Goal: Information Seeking & Learning: Learn about a topic

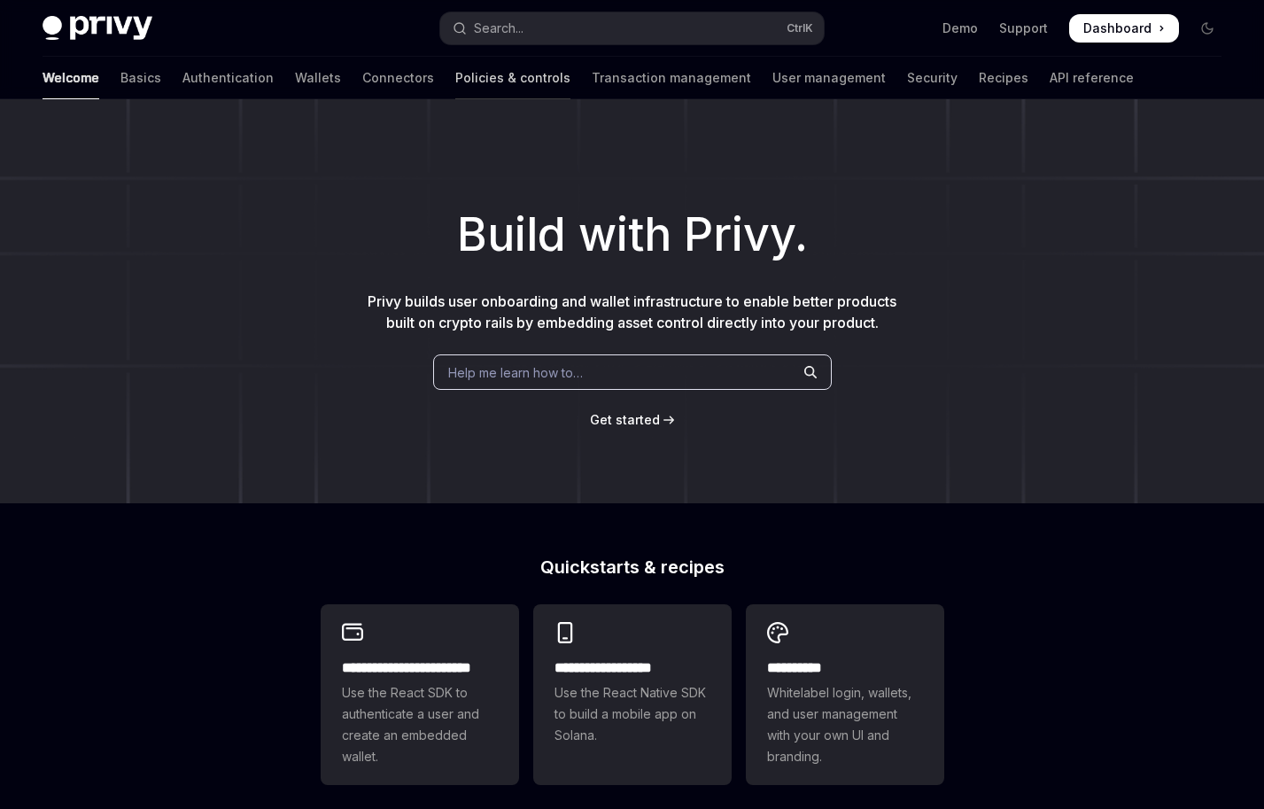
click at [455, 77] on link "Policies & controls" at bounding box center [512, 78] width 115 height 43
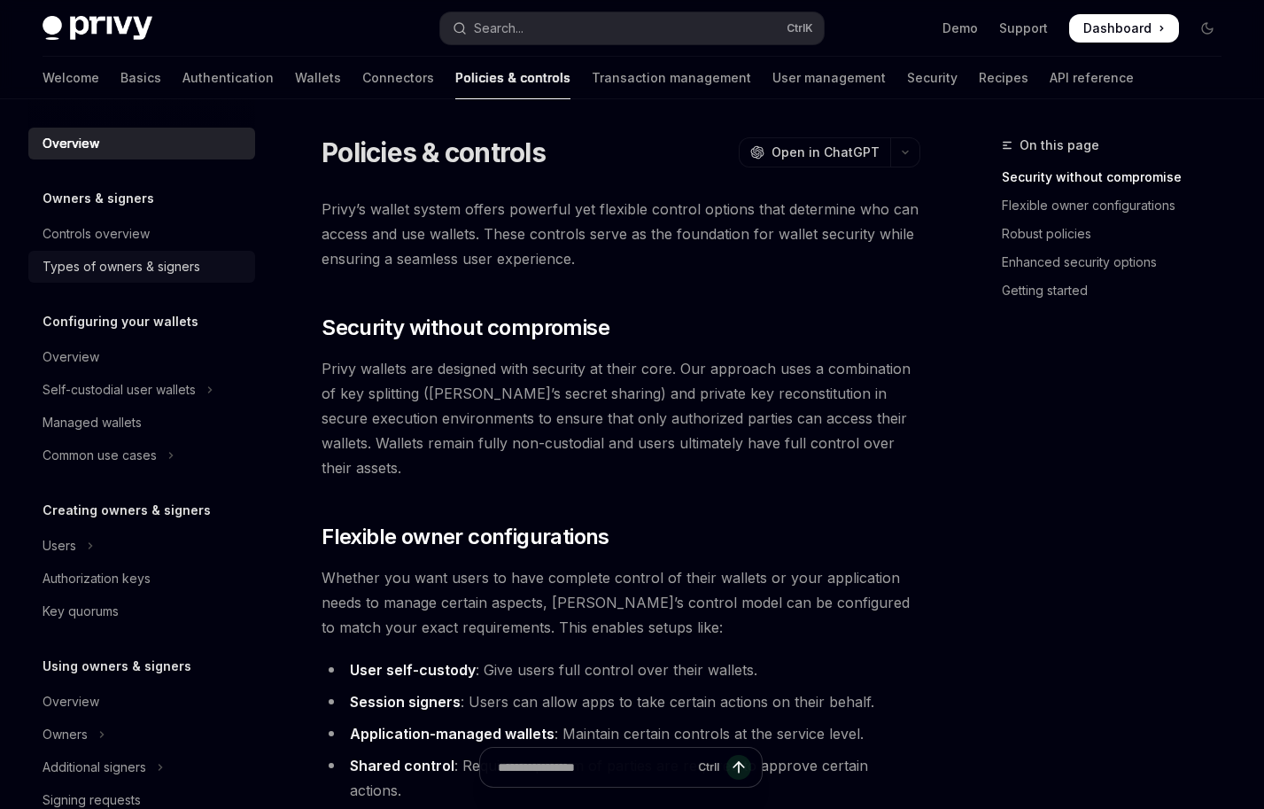
click at [189, 255] on link "Types of owners & signers" at bounding box center [141, 267] width 227 height 32
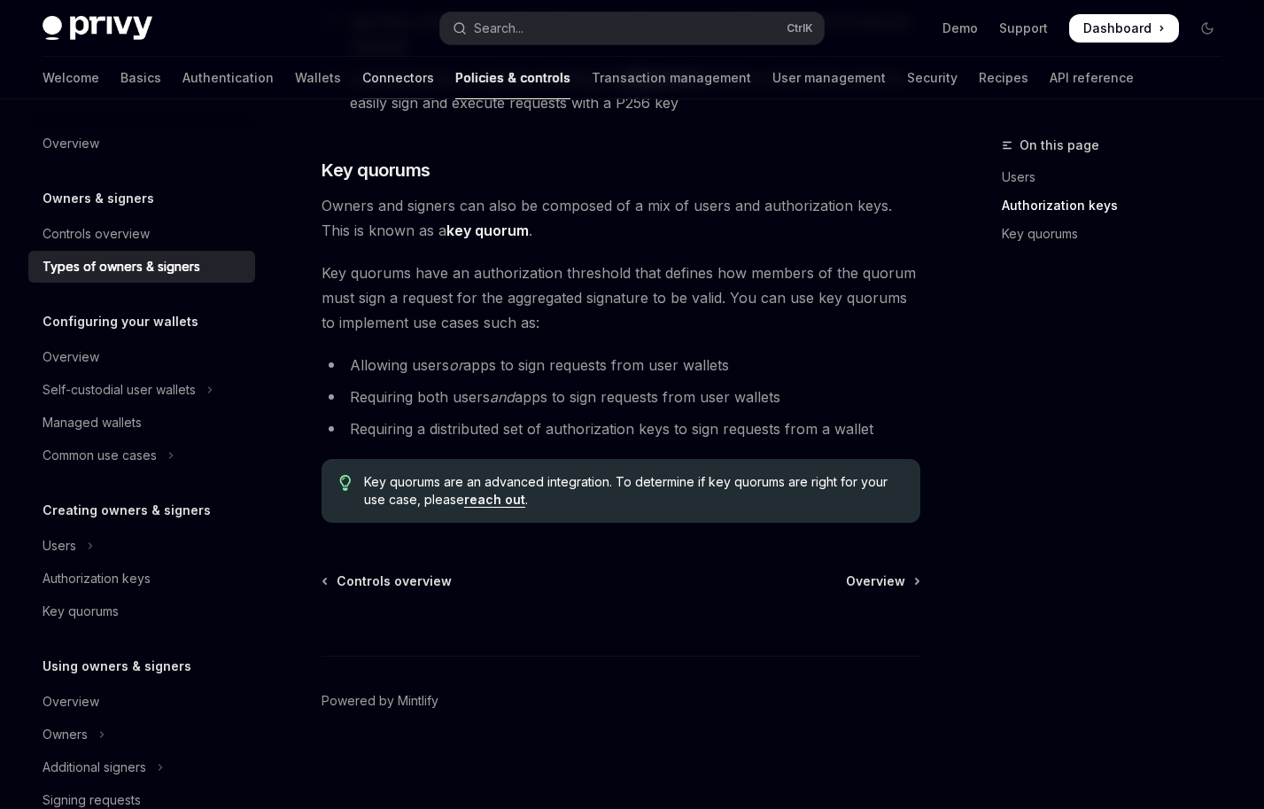
click at [362, 79] on link "Connectors" at bounding box center [398, 78] width 72 height 43
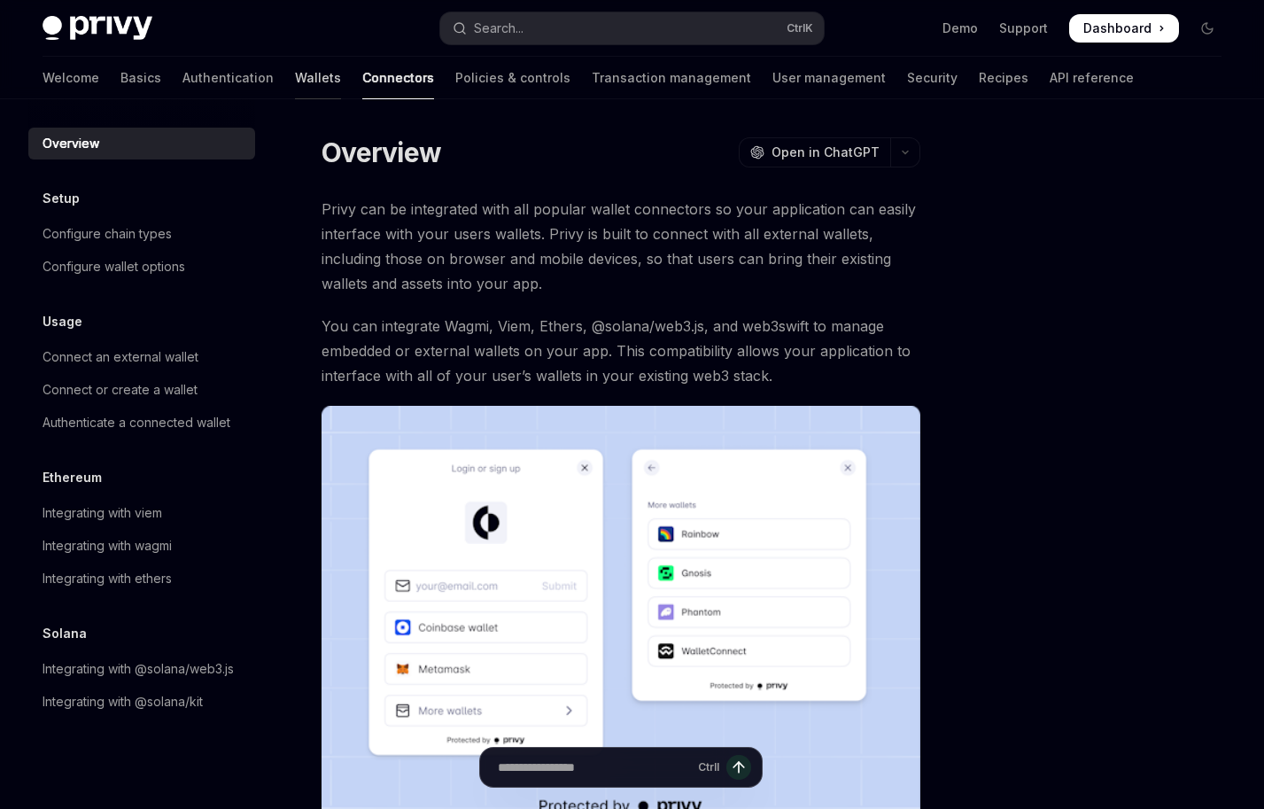
click at [295, 81] on link "Wallets" at bounding box center [318, 78] width 46 height 43
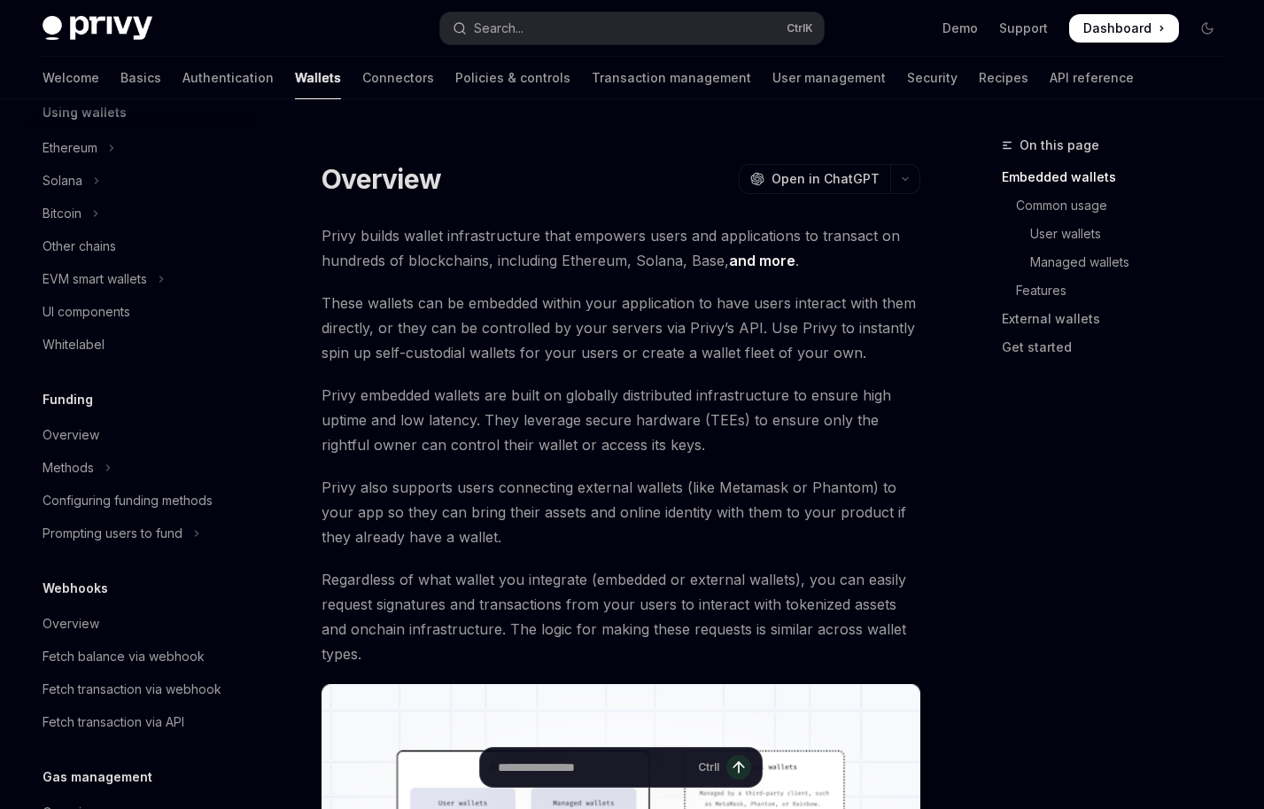
scroll to position [532, 0]
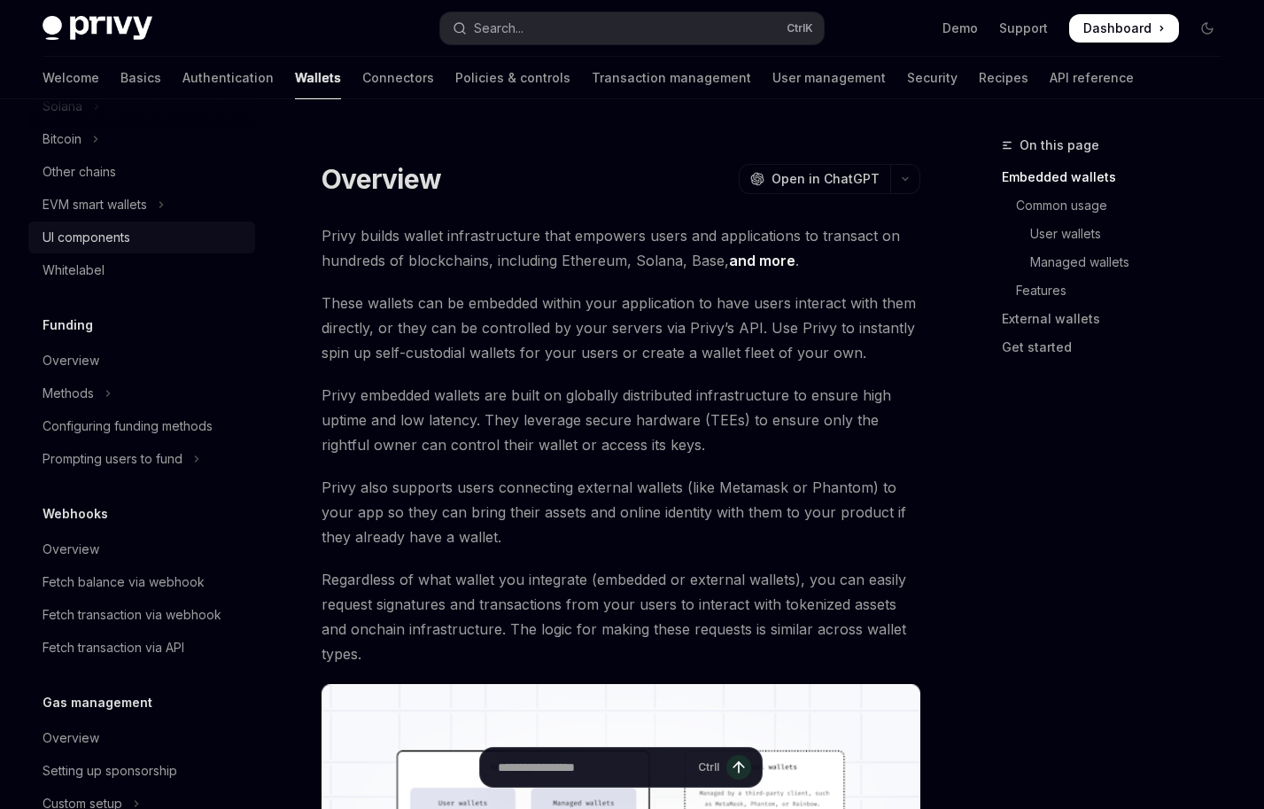
click at [78, 242] on div "UI components" at bounding box center [87, 237] width 88 height 21
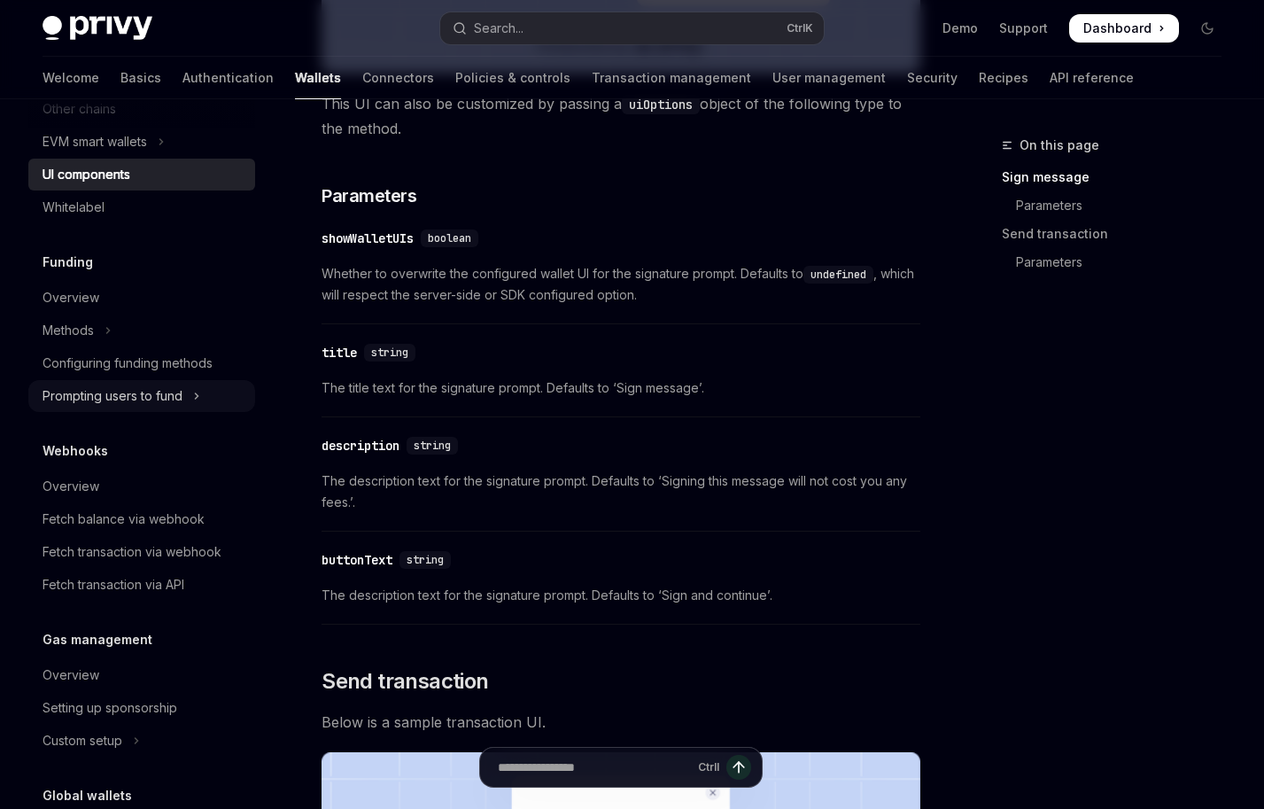
scroll to position [733, 0]
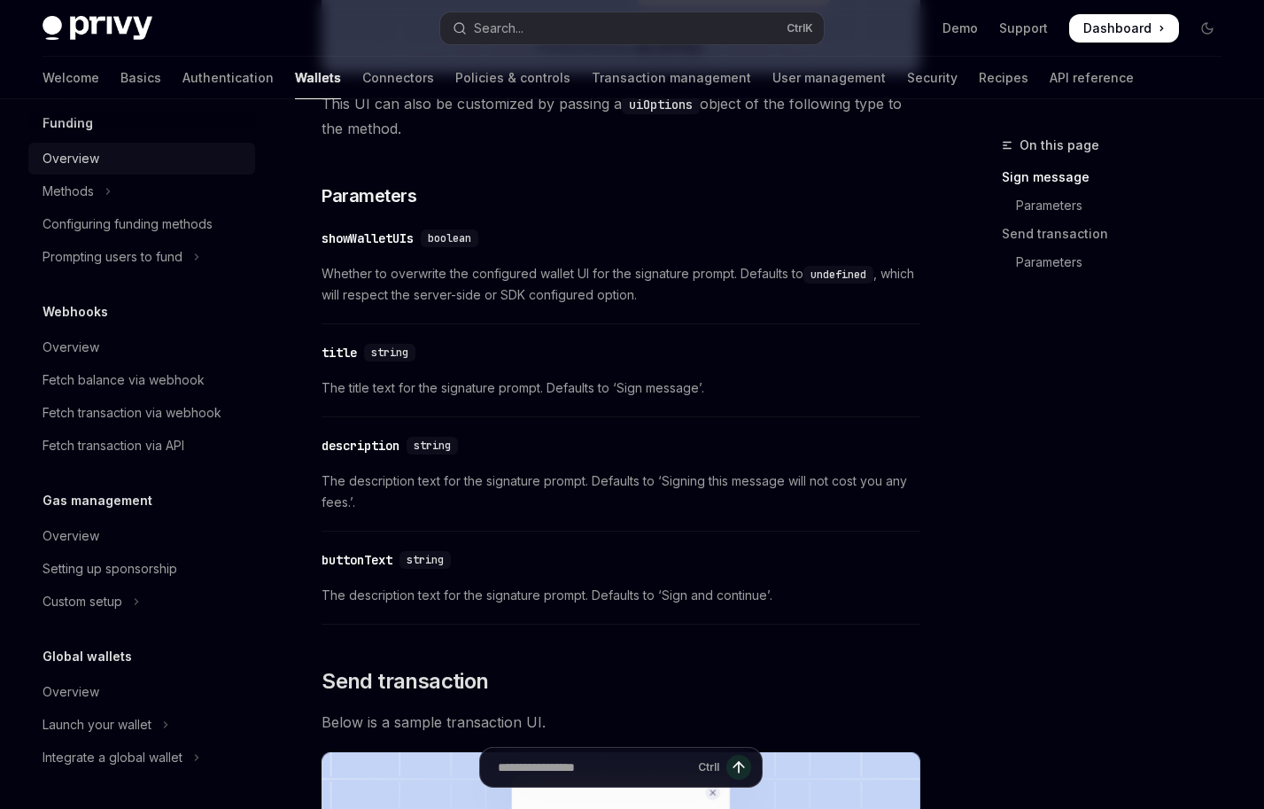
click at [71, 159] on div "Overview" at bounding box center [71, 158] width 57 height 21
type textarea "*"
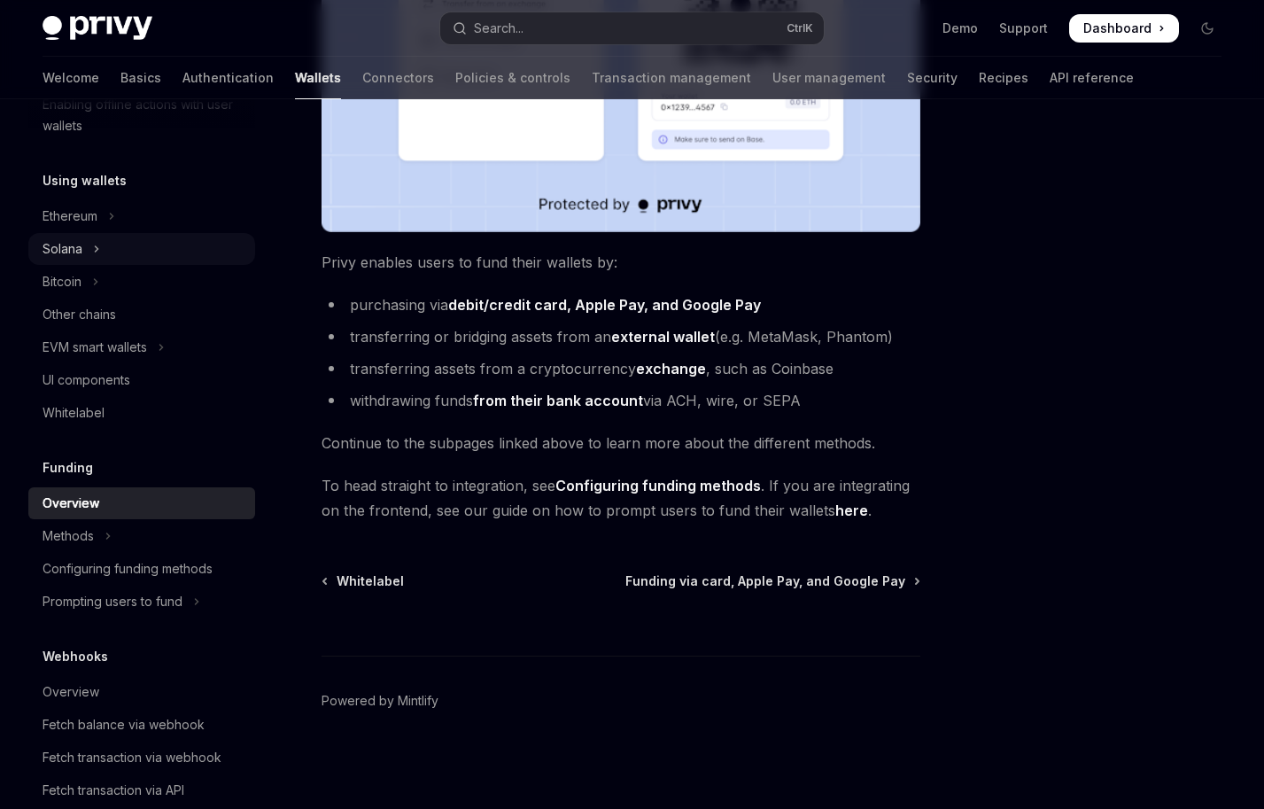
scroll to position [291, 0]
